Goal: Task Accomplishment & Management: Complete application form

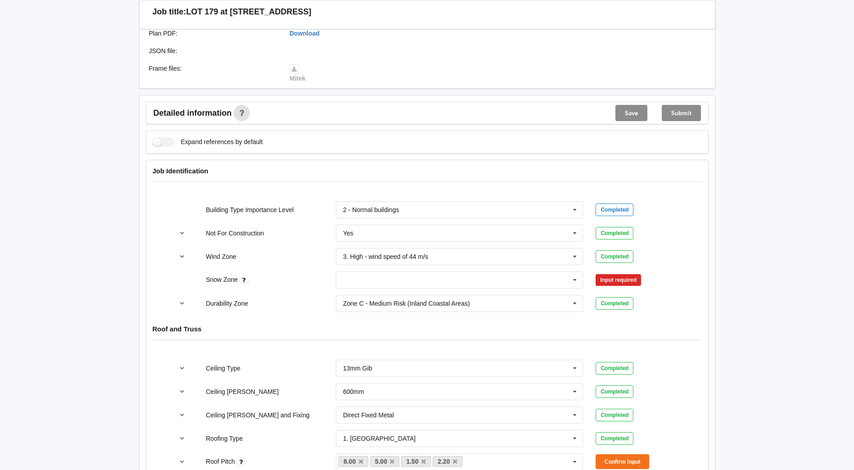
scroll to position [270, 0]
drag, startPoint x: 577, startPoint y: 279, endPoint x: 538, endPoint y: 278, distance: 39.2
click at [577, 279] on icon at bounding box center [574, 279] width 13 height 17
click at [366, 299] on div "N0" at bounding box center [459, 296] width 247 height 17
click at [610, 280] on button "Confirm input" at bounding box center [622, 279] width 54 height 15
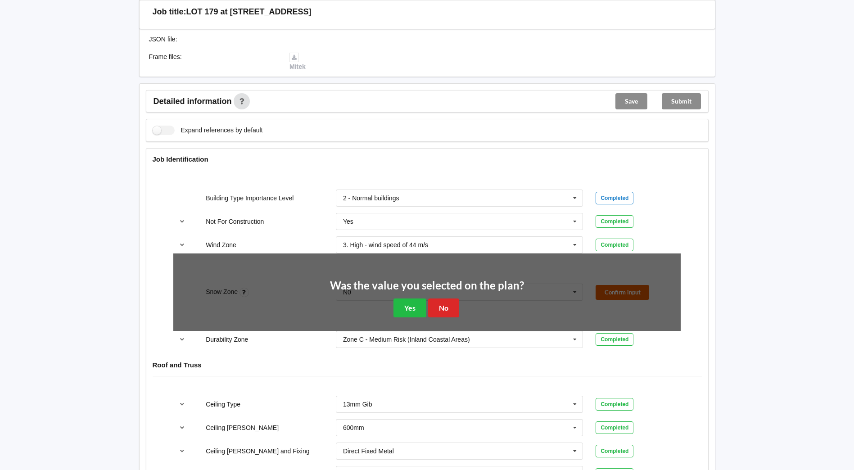
scroll to position [315, 0]
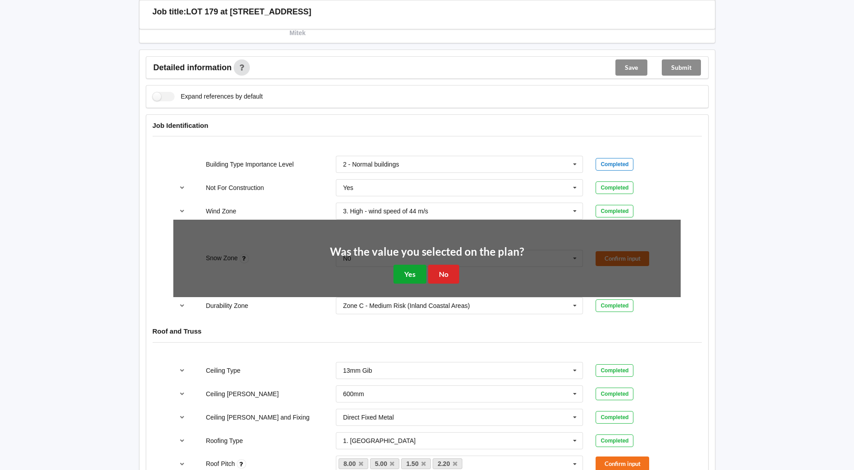
click at [409, 266] on button "Yes" at bounding box center [409, 274] width 33 height 18
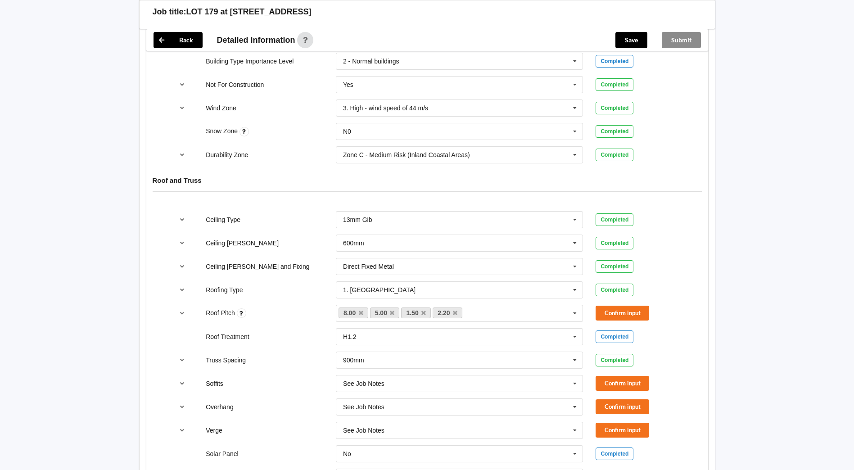
scroll to position [450, 0]
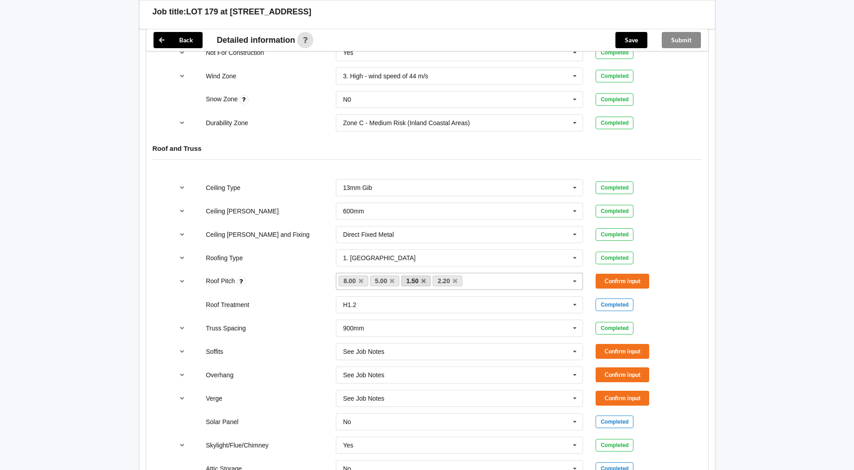
click at [423, 284] on link "1.50" at bounding box center [416, 280] width 30 height 11
click at [423, 280] on icon at bounding box center [423, 281] width 4 height 6
click at [425, 280] on icon at bounding box center [423, 281] width 4 height 6
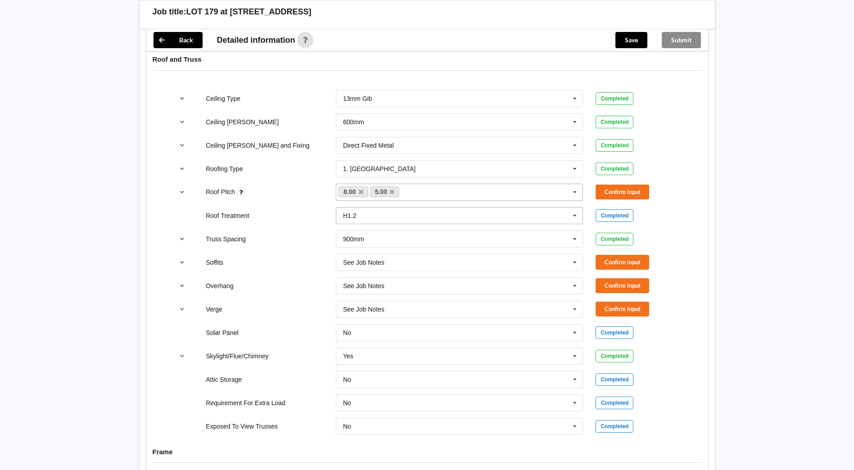
scroll to position [540, 0]
click at [635, 192] on button "Confirm input" at bounding box center [622, 191] width 54 height 15
click at [624, 263] on button "Confirm input" at bounding box center [622, 261] width 54 height 15
click at [620, 281] on button "Confirm input" at bounding box center [622, 284] width 54 height 15
click at [621, 301] on button "Confirm input" at bounding box center [622, 308] width 54 height 15
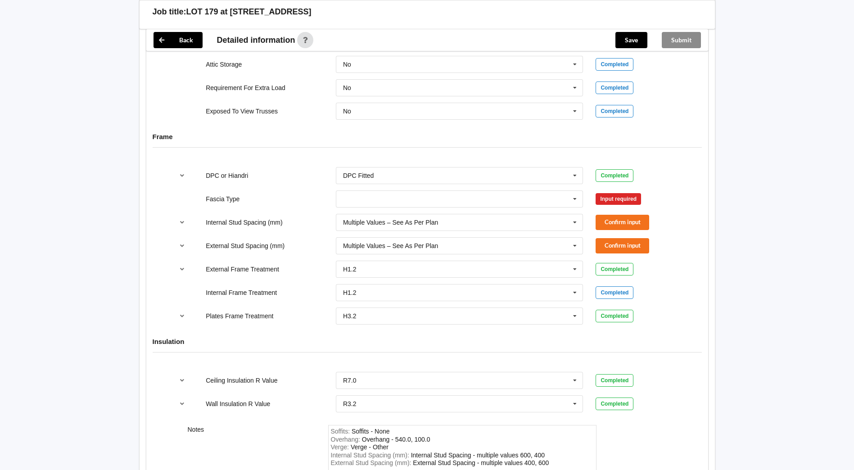
scroll to position [855, 0]
click at [578, 196] on icon at bounding box center [574, 198] width 13 height 17
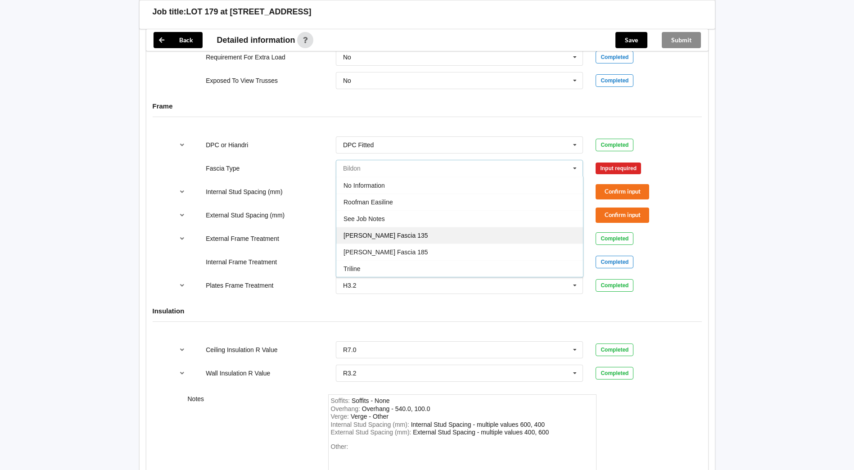
scroll to position [900, 0]
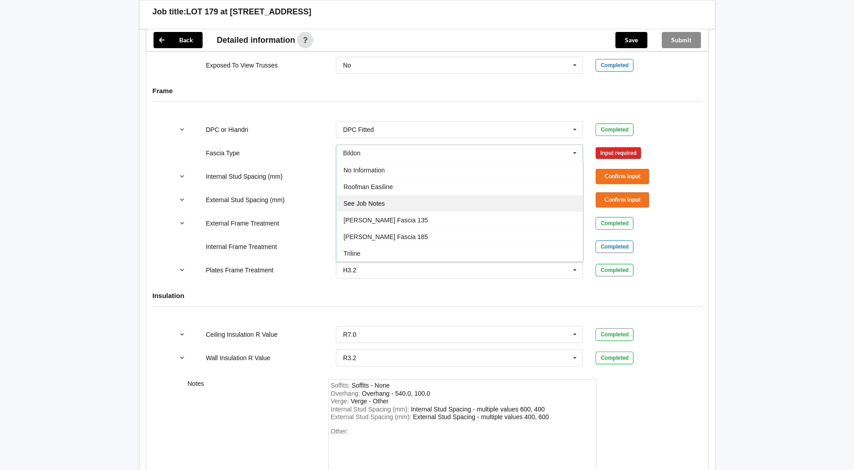
click at [409, 203] on div "See Job Notes" at bounding box center [459, 203] width 247 height 17
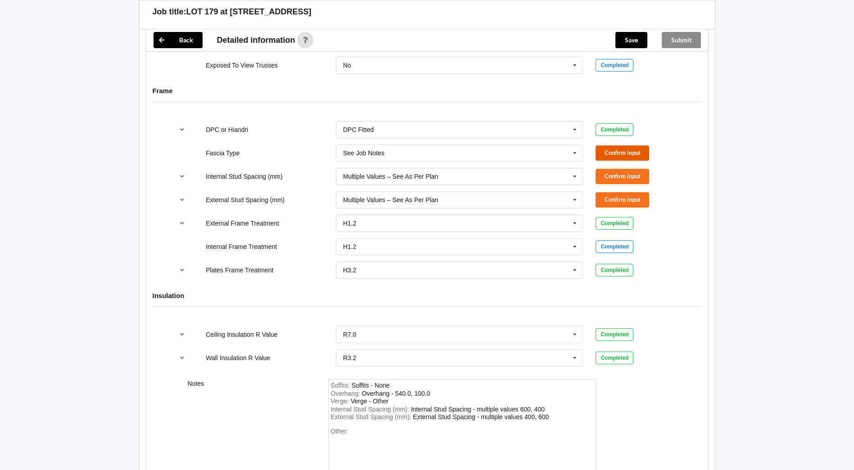
click at [618, 153] on button "Confirm input" at bounding box center [622, 152] width 54 height 15
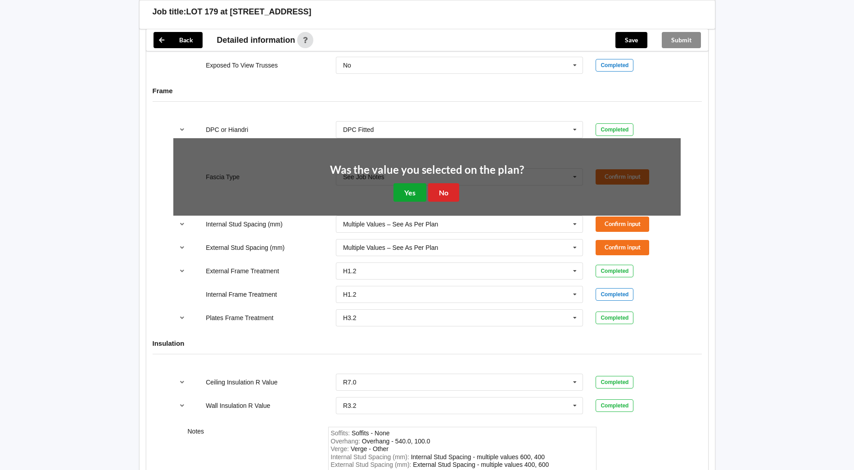
drag, startPoint x: 416, startPoint y: 193, endPoint x: 423, endPoint y: 193, distance: 7.2
click at [415, 193] on button "Yes" at bounding box center [409, 192] width 33 height 18
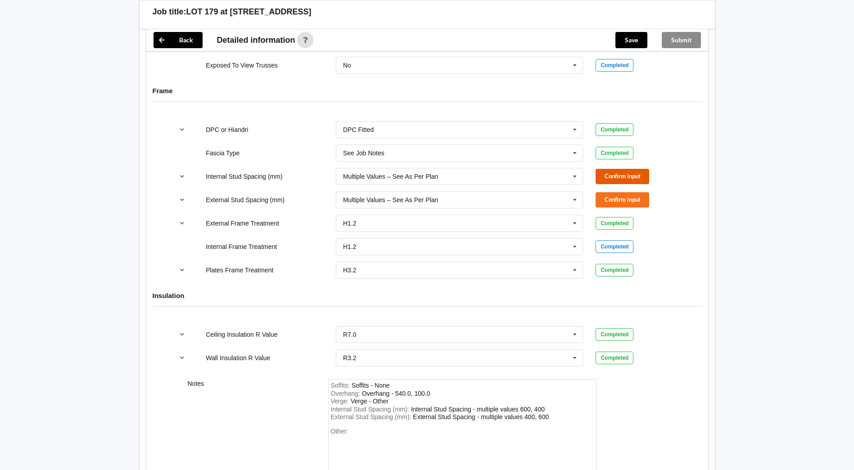
click at [633, 176] on button "Confirm input" at bounding box center [622, 176] width 54 height 15
click at [639, 197] on button "Confirm input" at bounding box center [622, 199] width 54 height 15
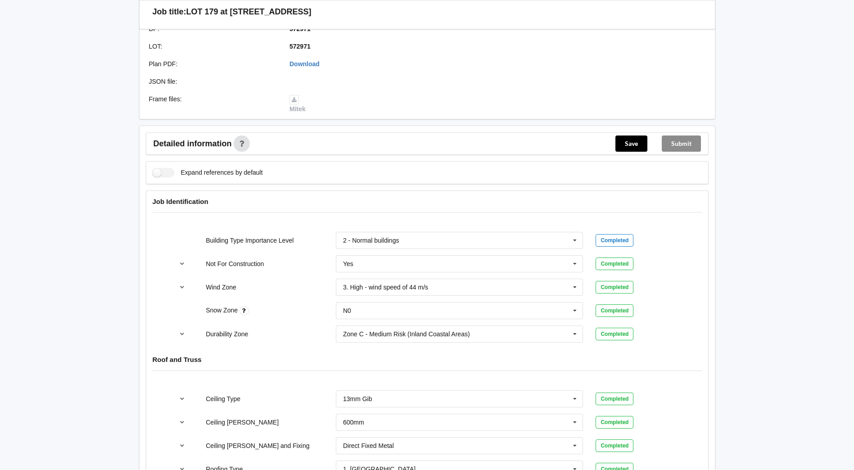
scroll to position [223, 0]
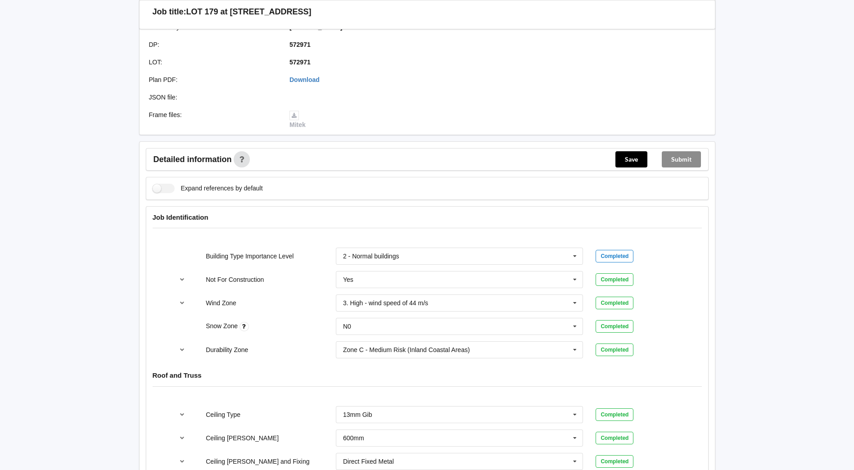
click at [612, 162] on div "Save" at bounding box center [631, 159] width 46 height 22
click at [623, 162] on button "Save" at bounding box center [631, 159] width 32 height 16
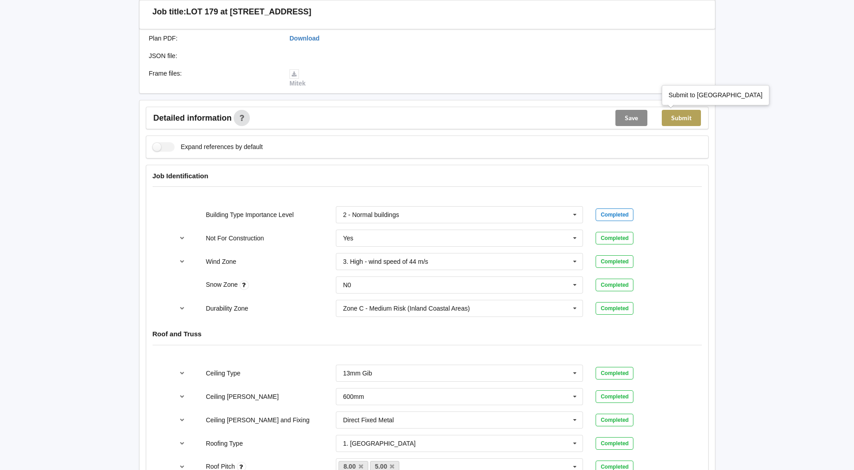
click at [688, 117] on button "Submit" at bounding box center [680, 118] width 39 height 16
